Goal: Task Accomplishment & Management: Use online tool/utility

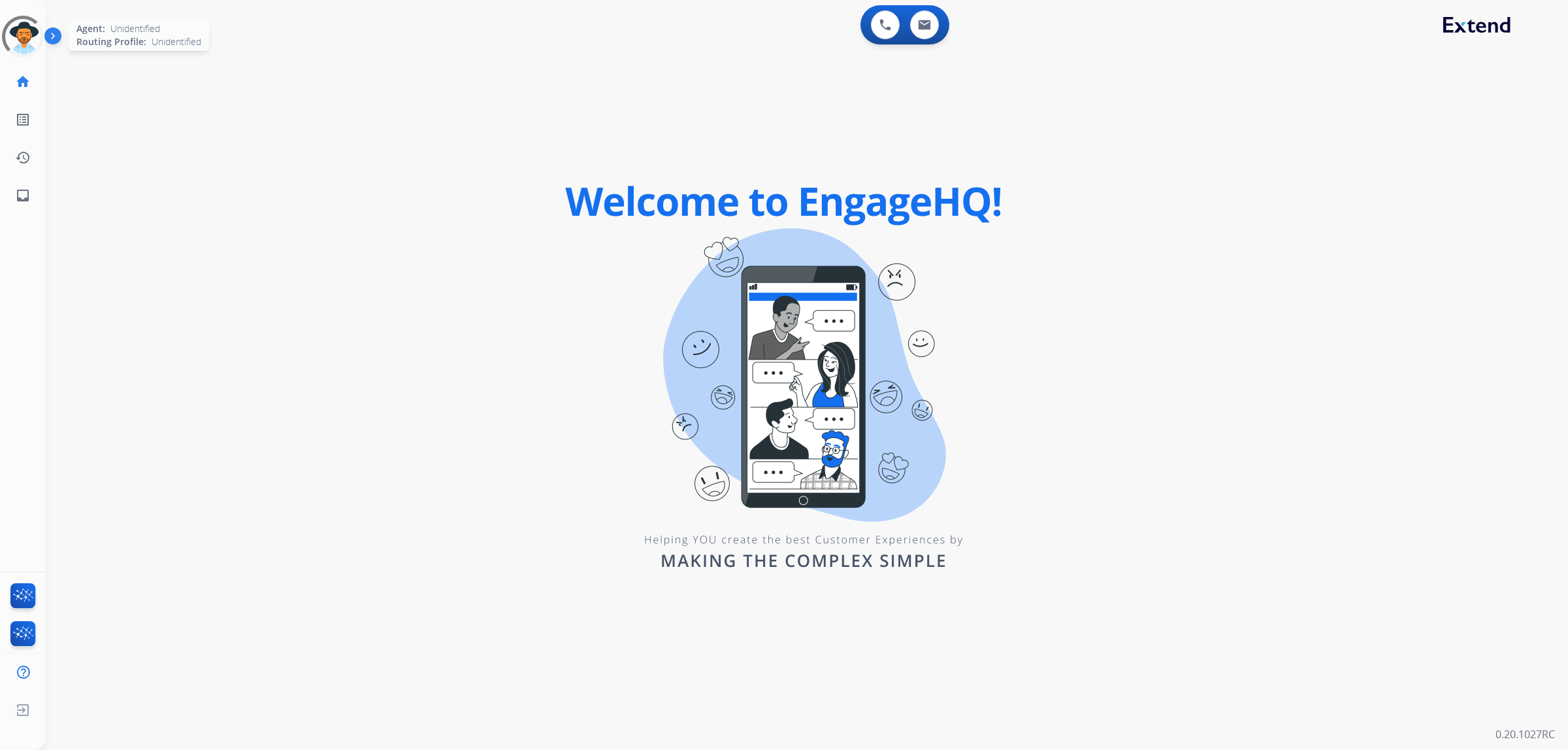
click at [24, 38] on div at bounding box center [22, 36] width 55 height 55
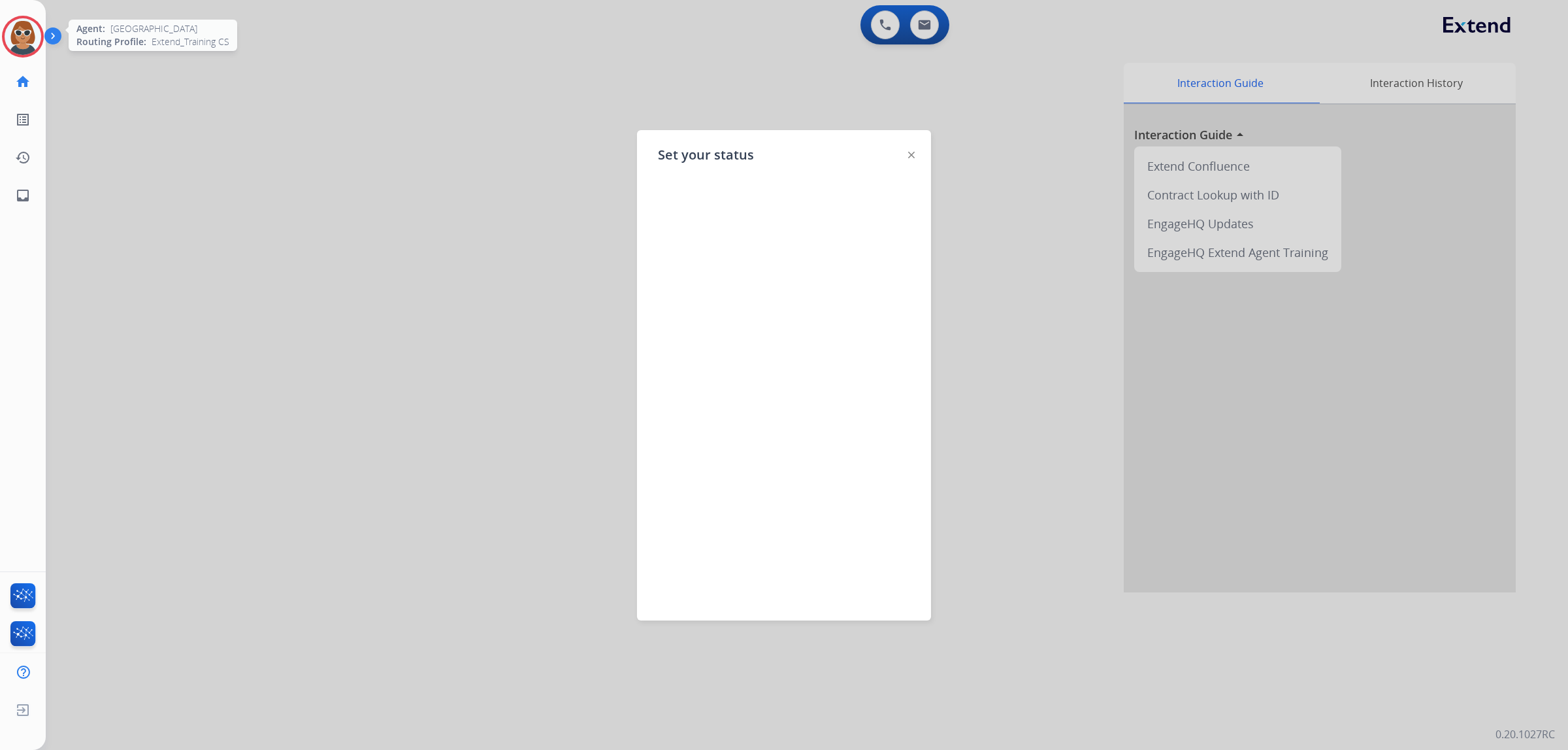
click at [30, 32] on img at bounding box center [23, 37] width 37 height 37
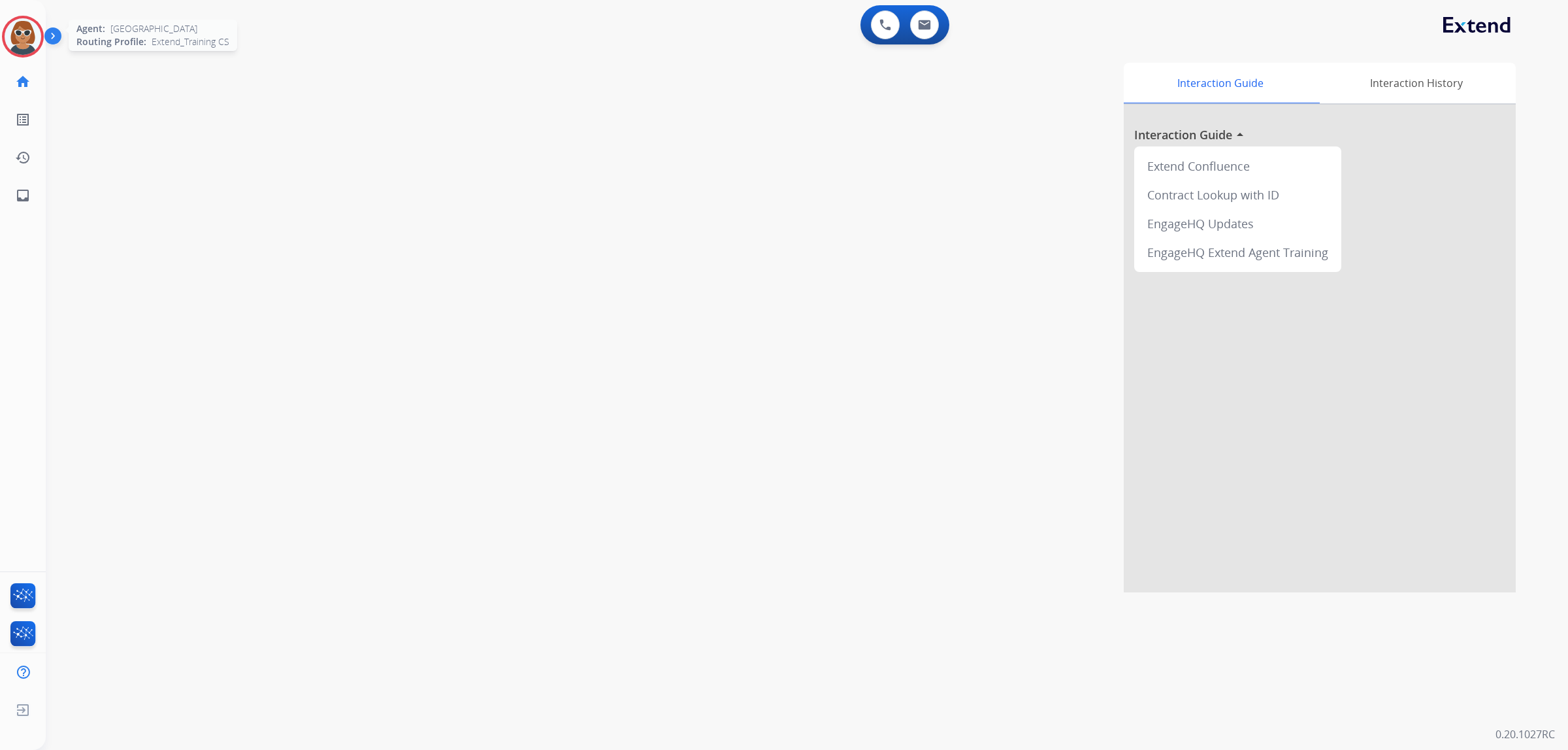
click at [31, 32] on img at bounding box center [23, 37] width 37 height 37
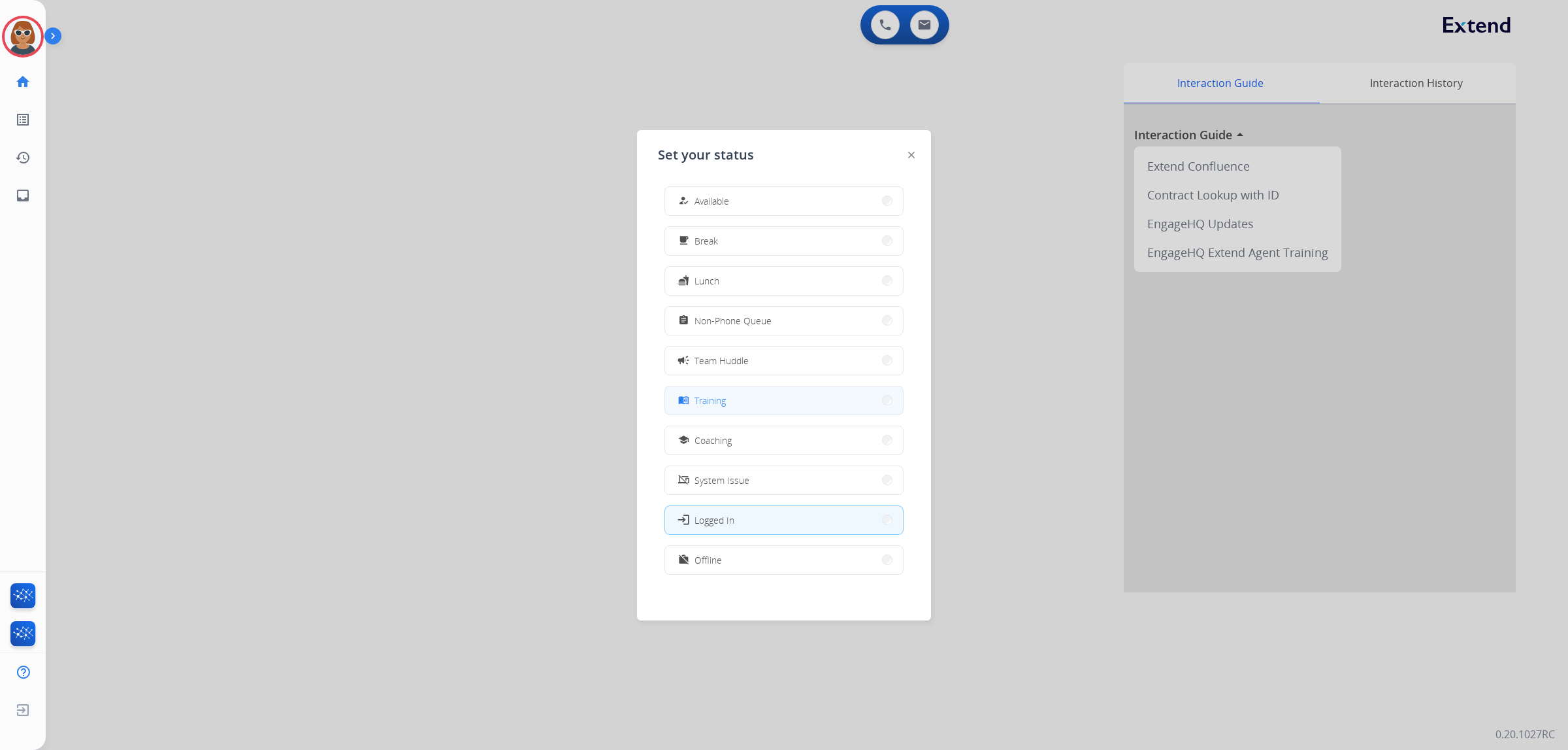
click at [720, 399] on span "Training" at bounding box center [710, 400] width 31 height 14
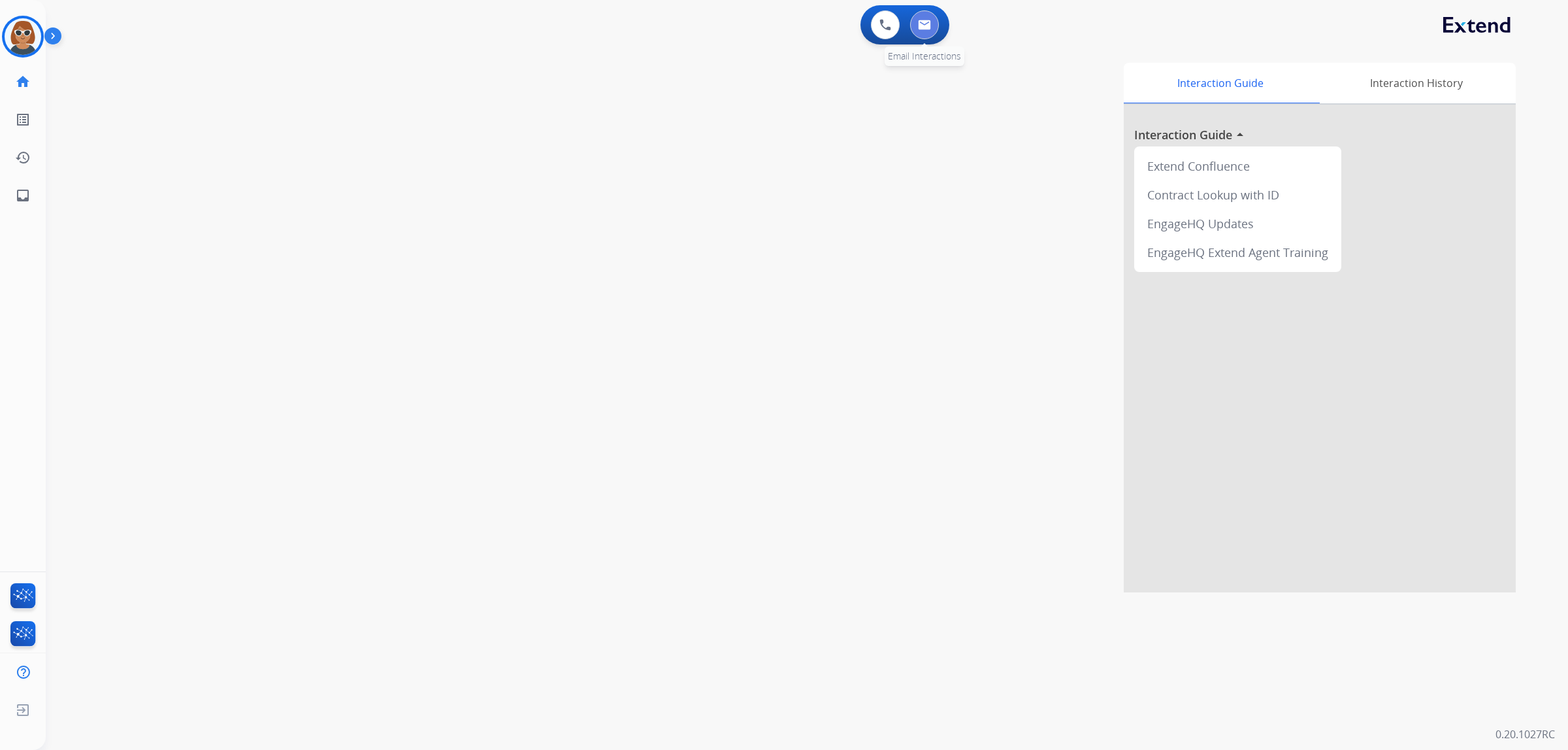
click at [929, 24] on img at bounding box center [924, 25] width 13 height 10
select select "**********"
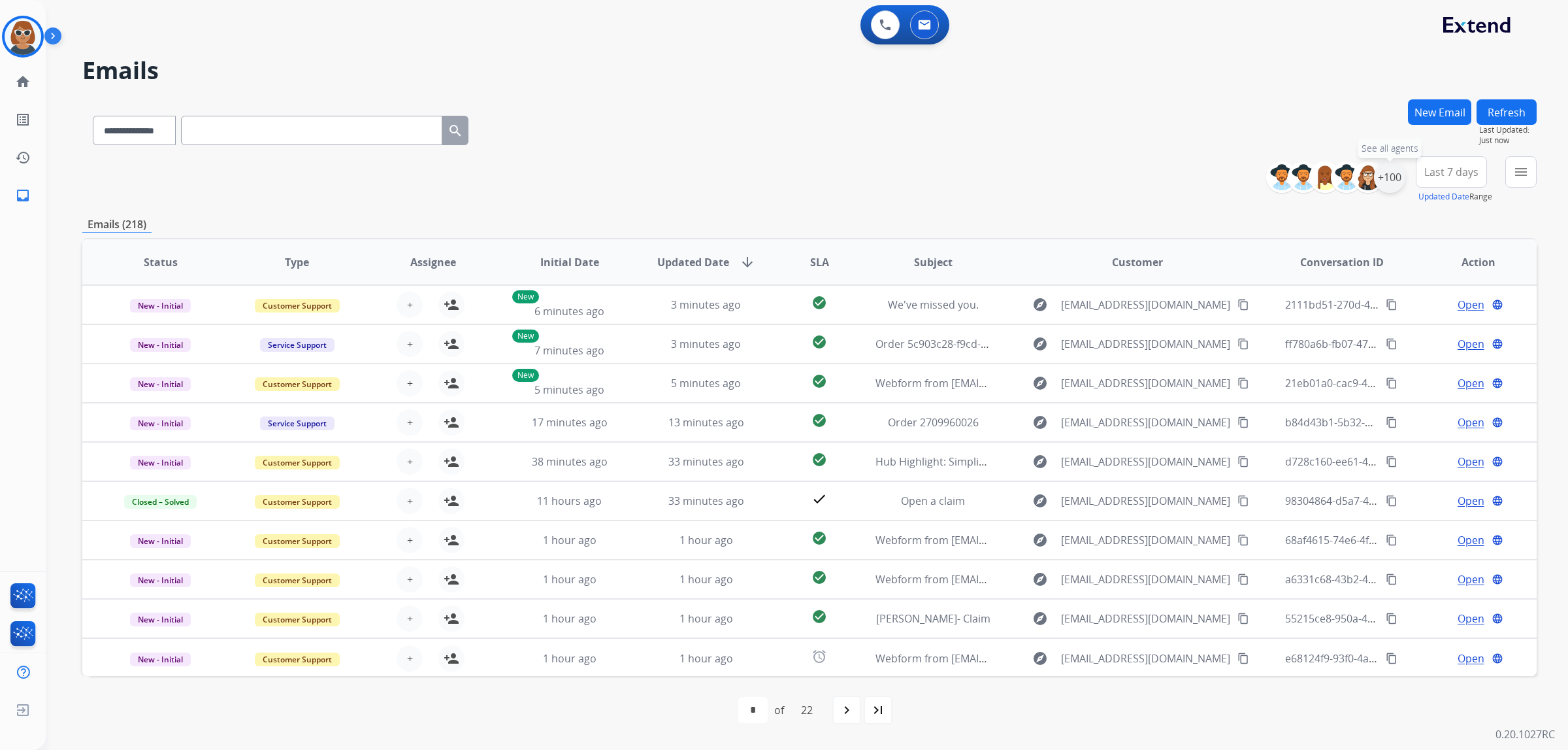
click at [1389, 182] on div "+100" at bounding box center [1389, 177] width 31 height 31
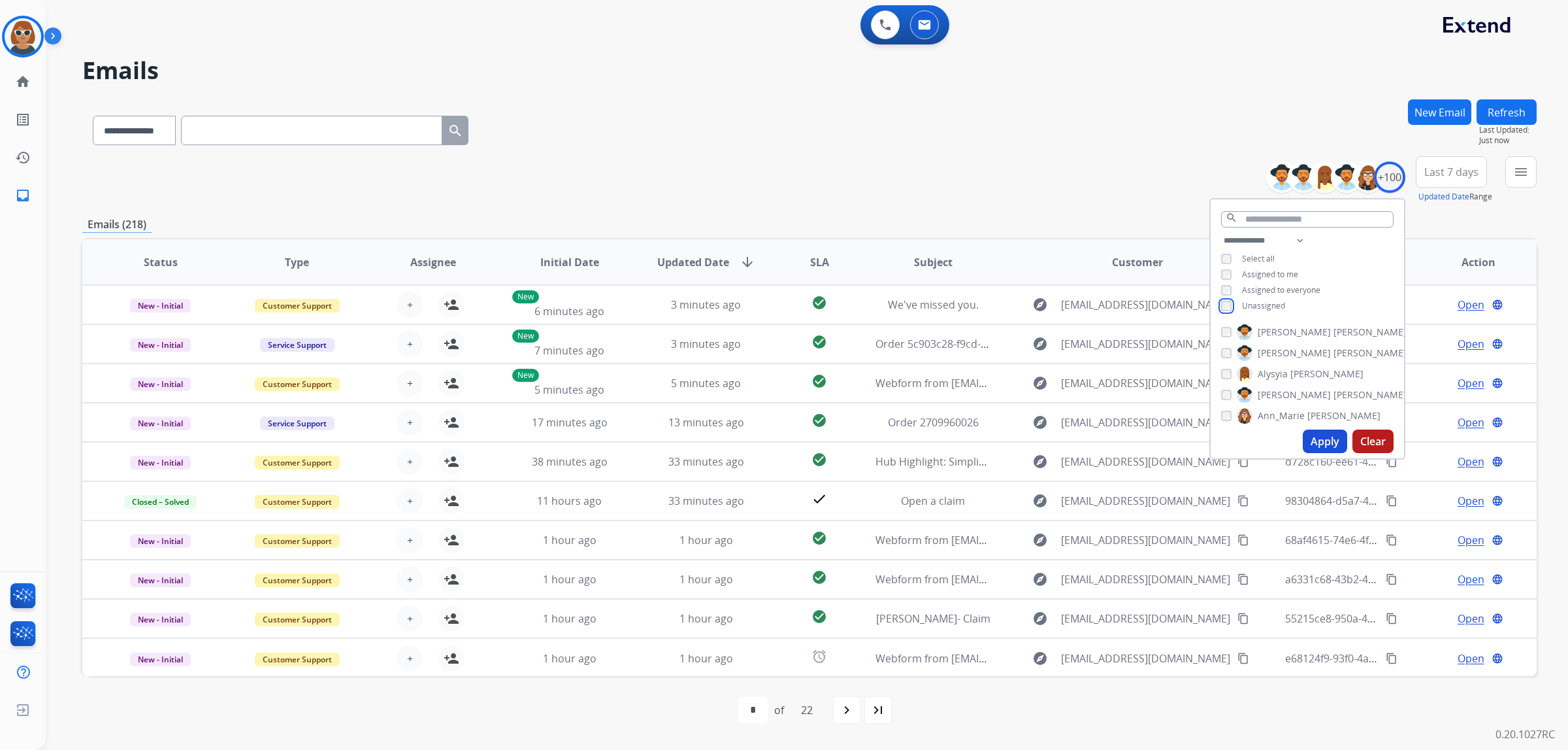
click at [1231, 301] on div "Unassigned" at bounding box center [1253, 305] width 64 height 10
click at [1321, 436] on button "Apply" at bounding box center [1324, 441] width 44 height 24
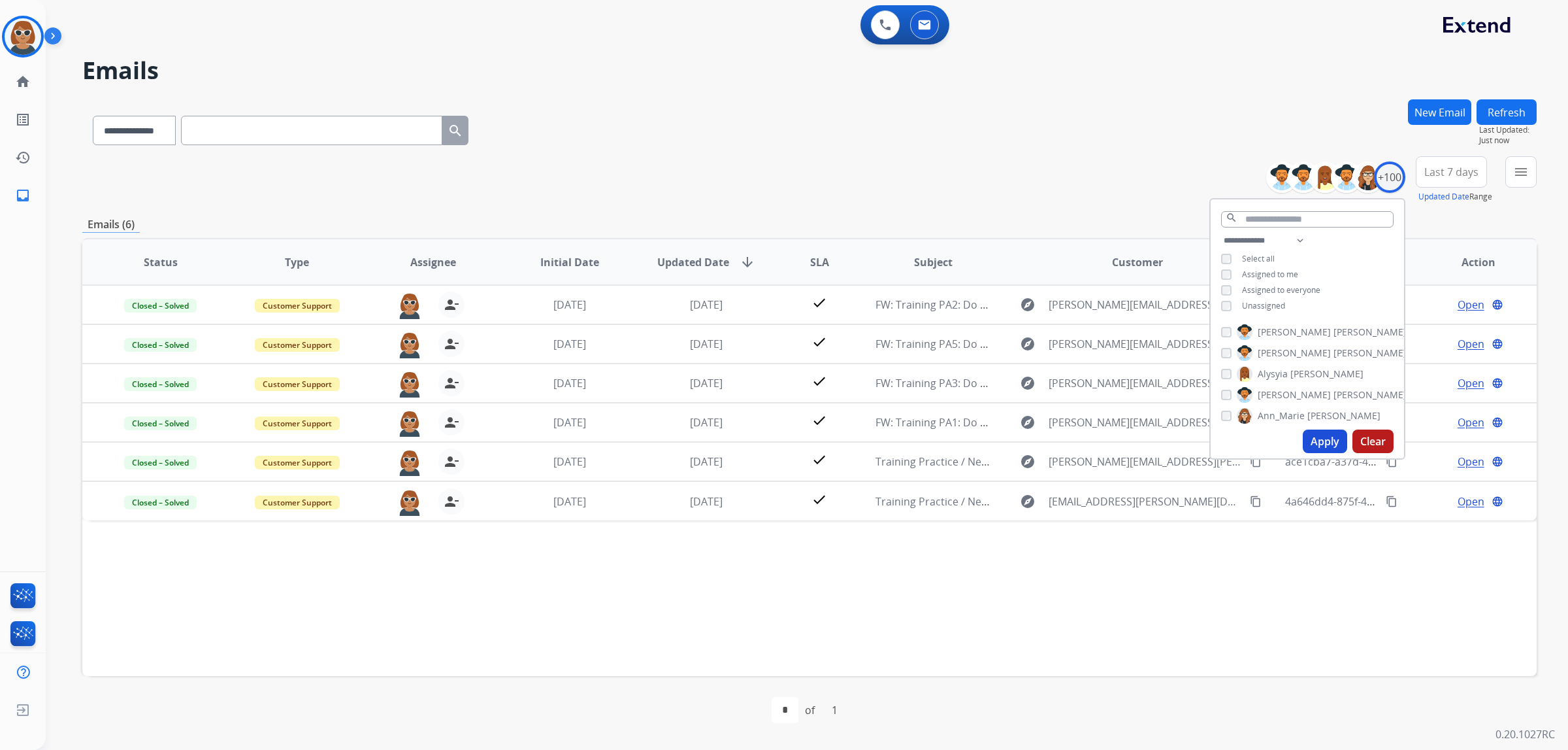
click at [1459, 169] on span "Last 7 days" at bounding box center [1451, 172] width 55 height 5
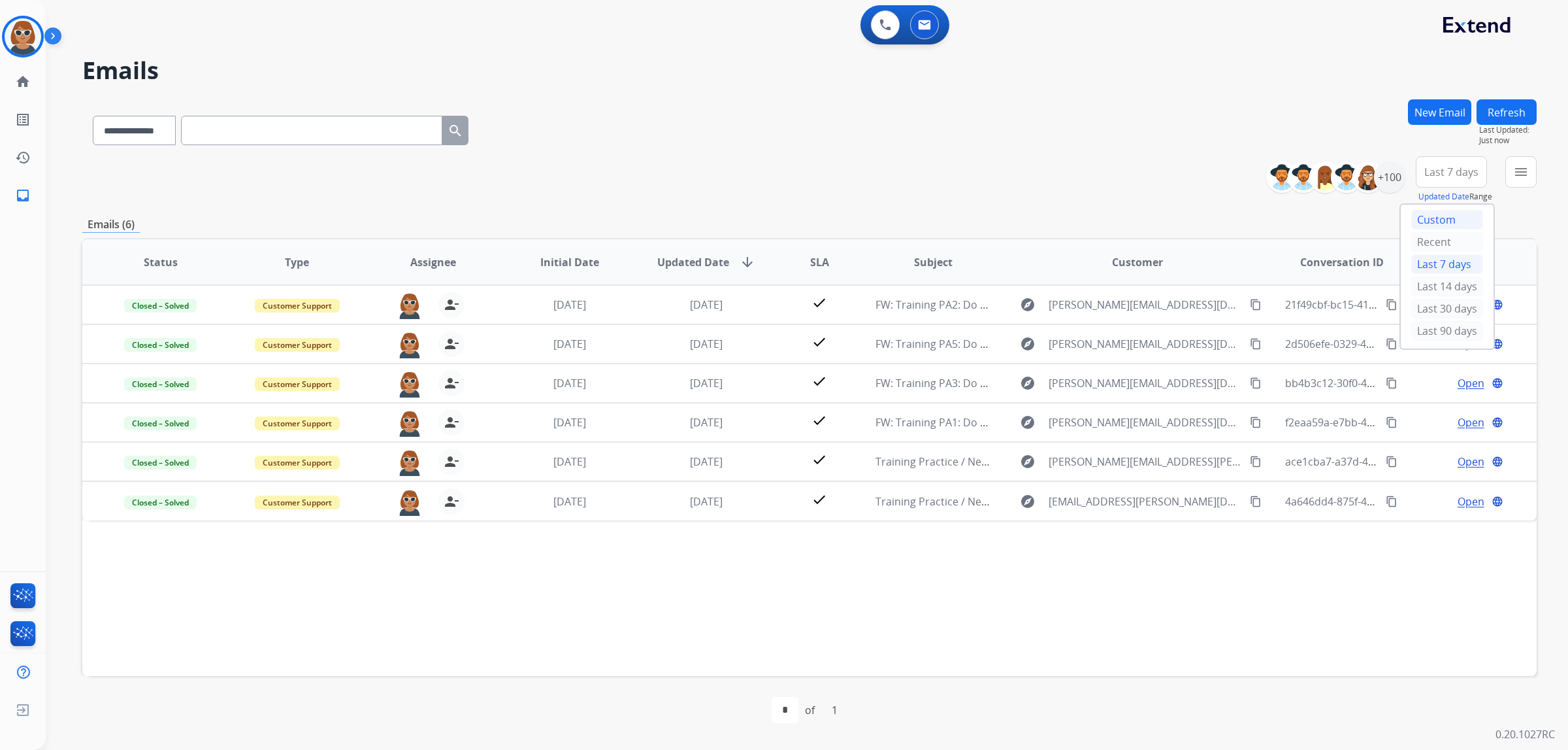
click at [1435, 226] on div "Custom" at bounding box center [1447, 220] width 72 height 20
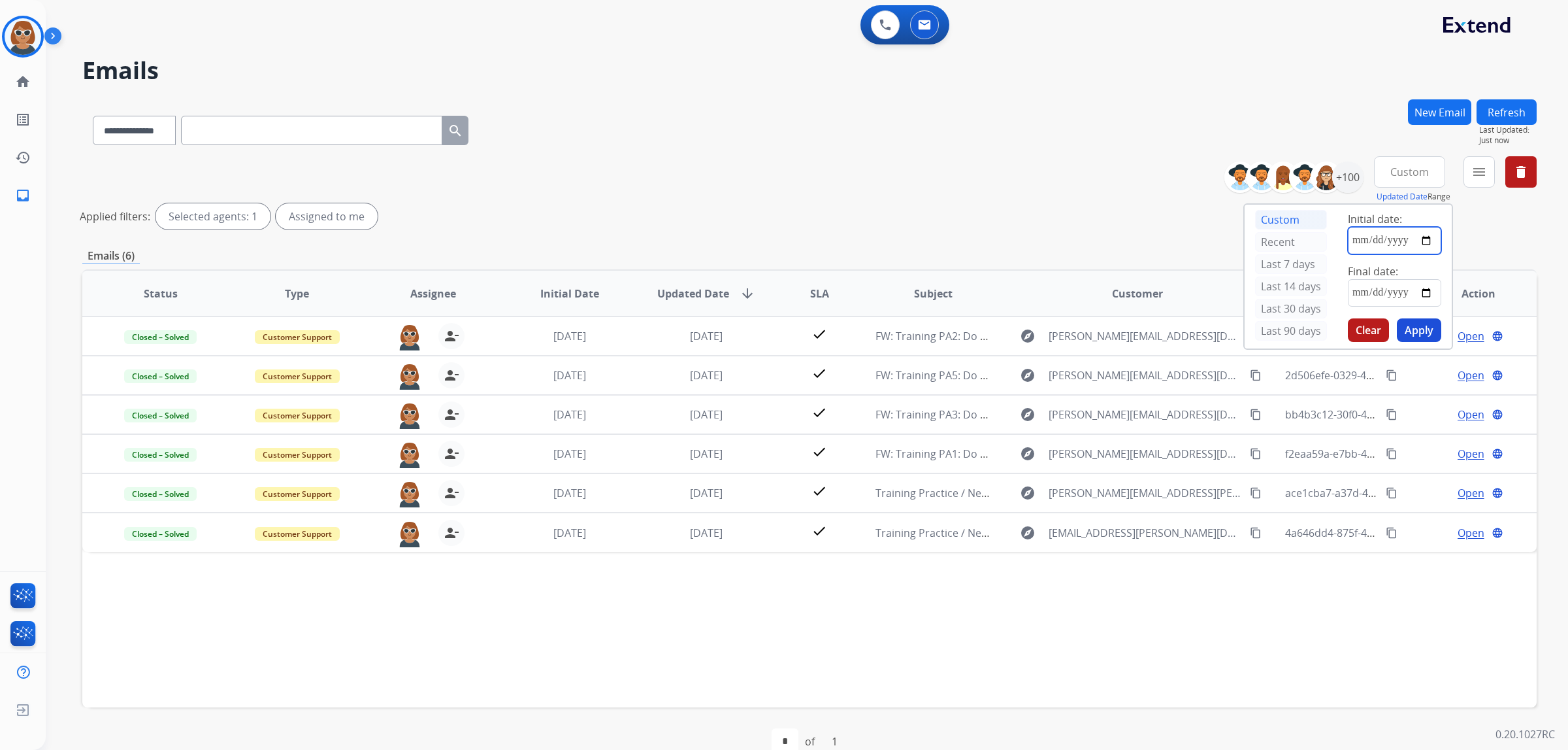
click at [1428, 238] on input "date" at bounding box center [1394, 241] width 93 height 27
type input "**********"
click at [1423, 297] on input "date" at bounding box center [1394, 292] width 93 height 27
type input "**********"
click at [1417, 333] on button "Apply" at bounding box center [1419, 330] width 44 height 24
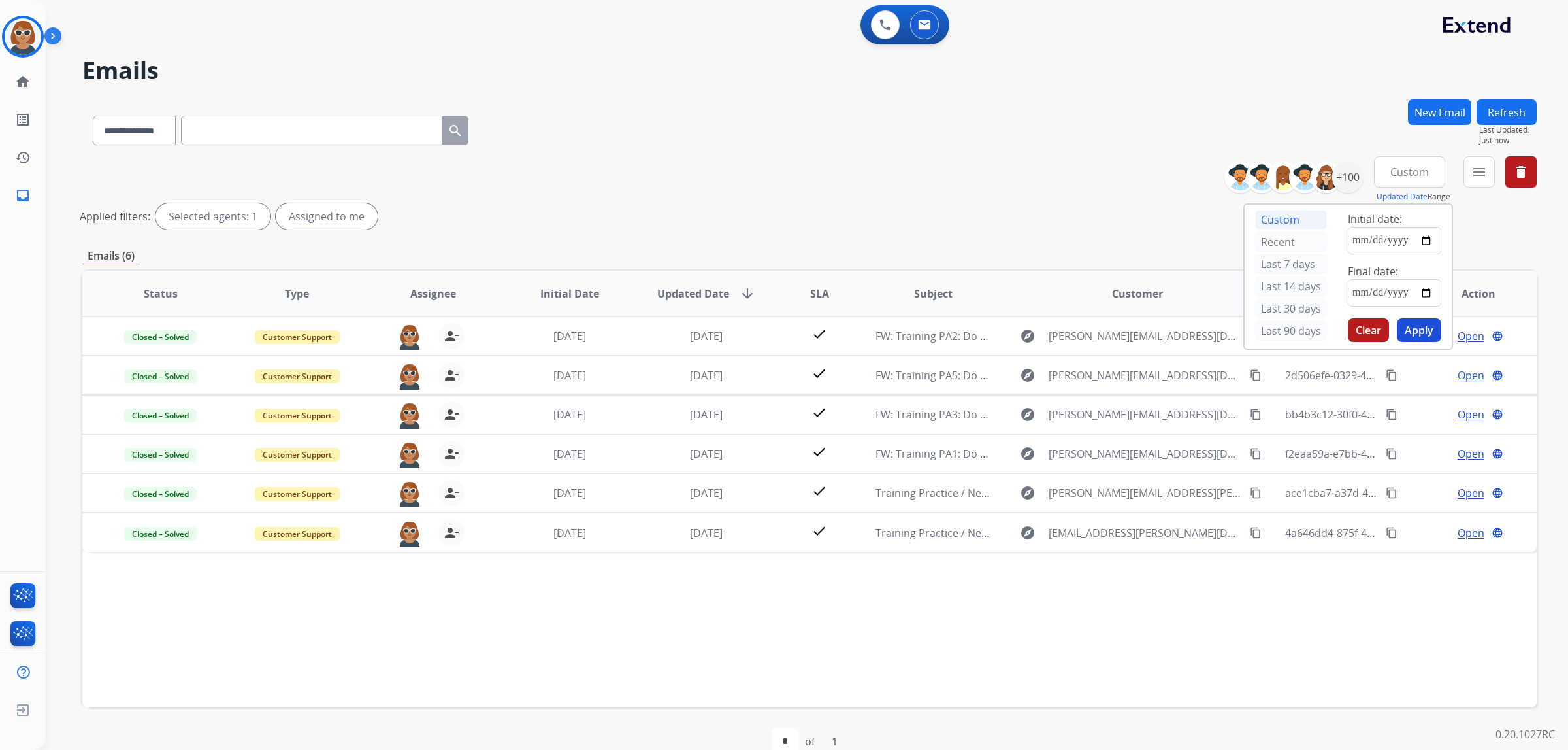
click at [1205, 624] on div "Status Type Assignee Initial Date Updated Date arrow_downward SLA Subject Custo…" at bounding box center [810, 488] width 1454 height 438
